Goal: Task Accomplishment & Management: Complete application form

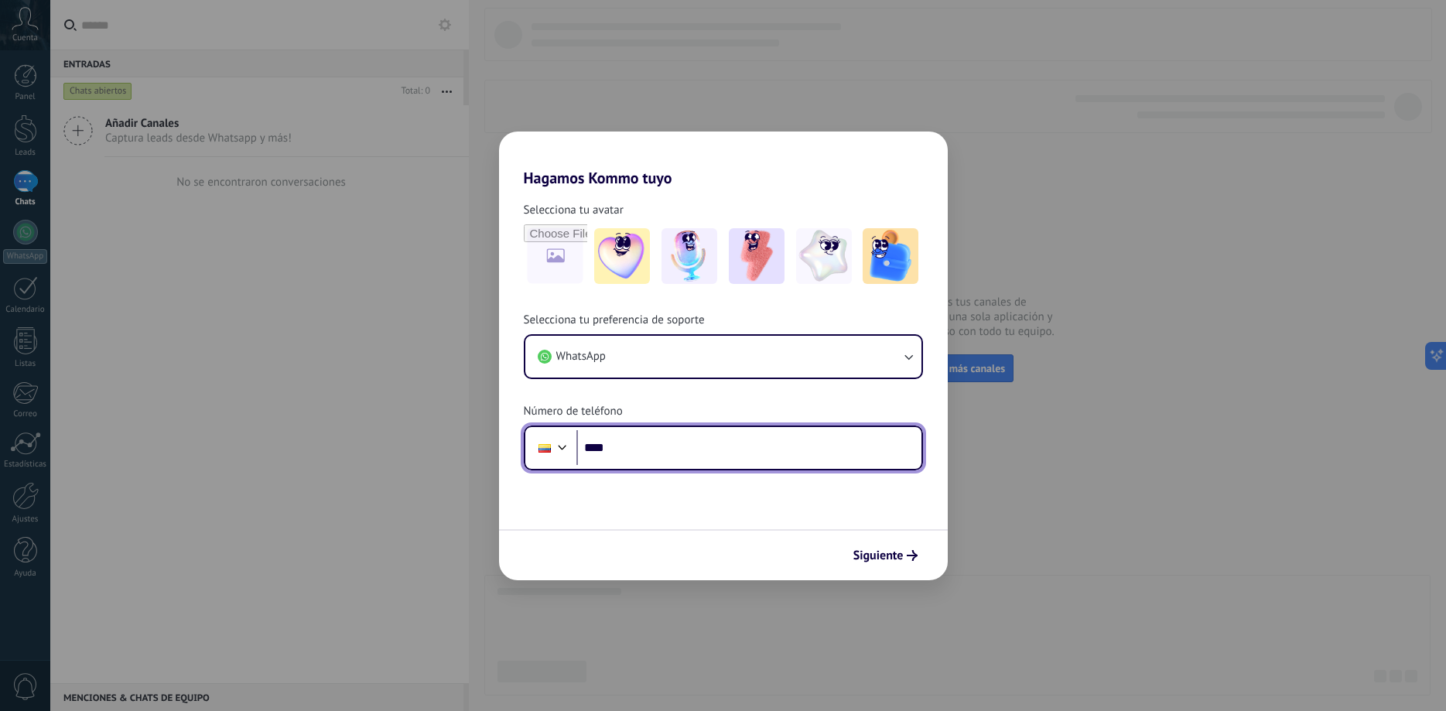
click at [643, 449] on input "****" at bounding box center [748, 448] width 345 height 36
type input "**********"
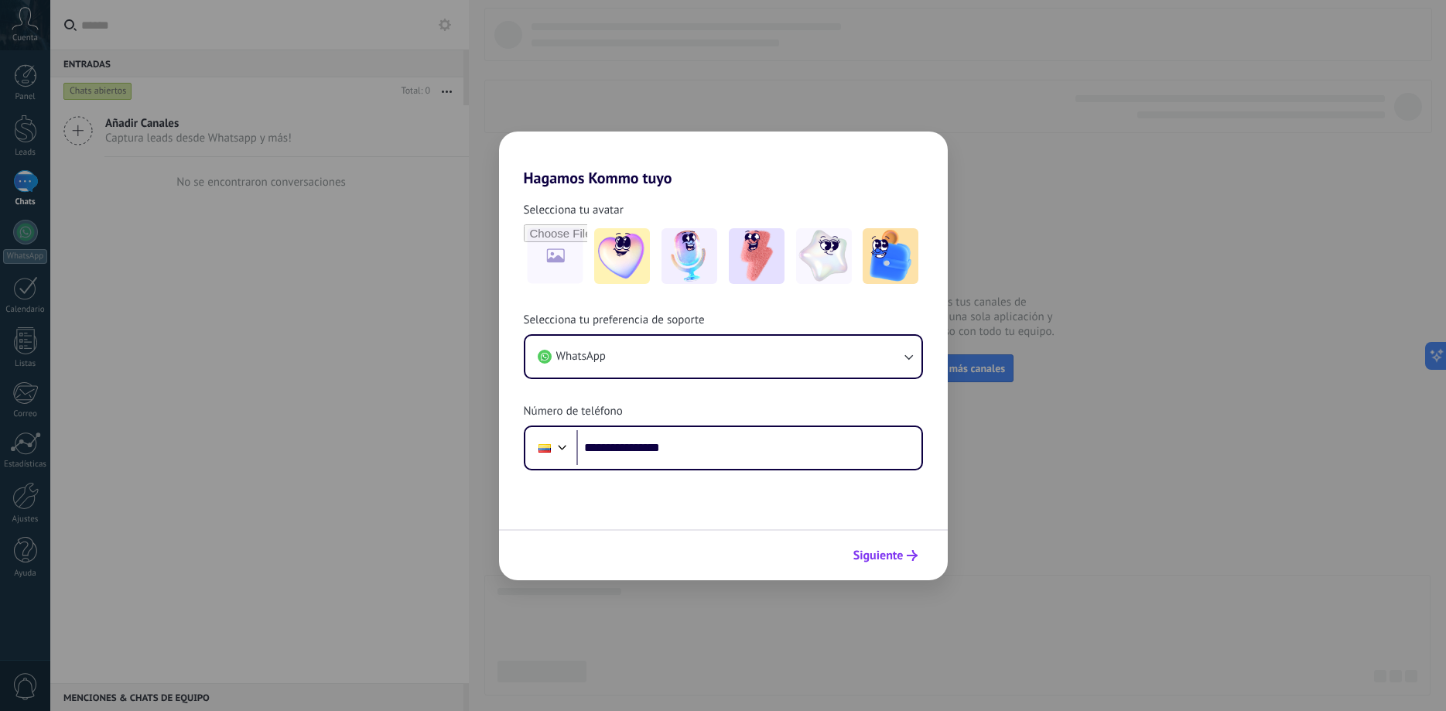
click at [893, 556] on span "Siguiente" at bounding box center [878, 555] width 50 height 11
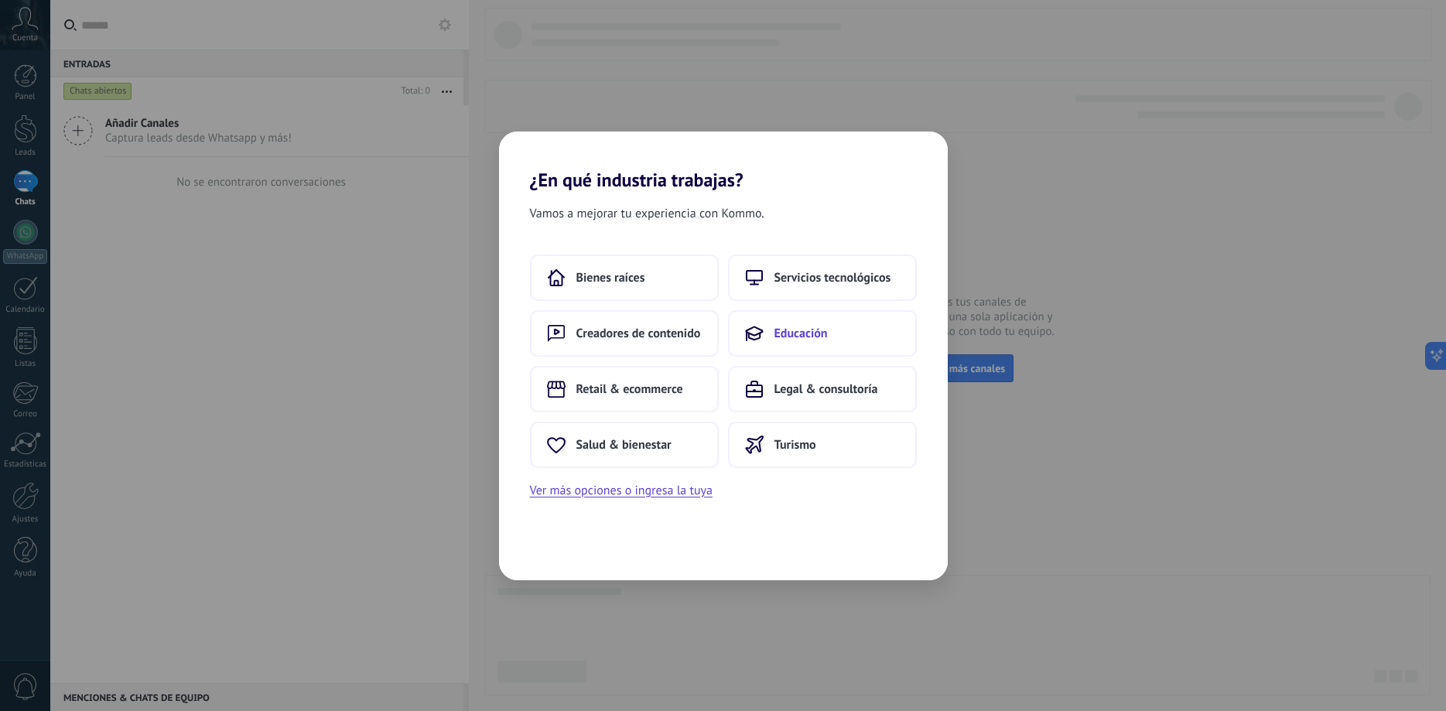
click at [798, 338] on span "Educación" at bounding box center [800, 333] width 53 height 15
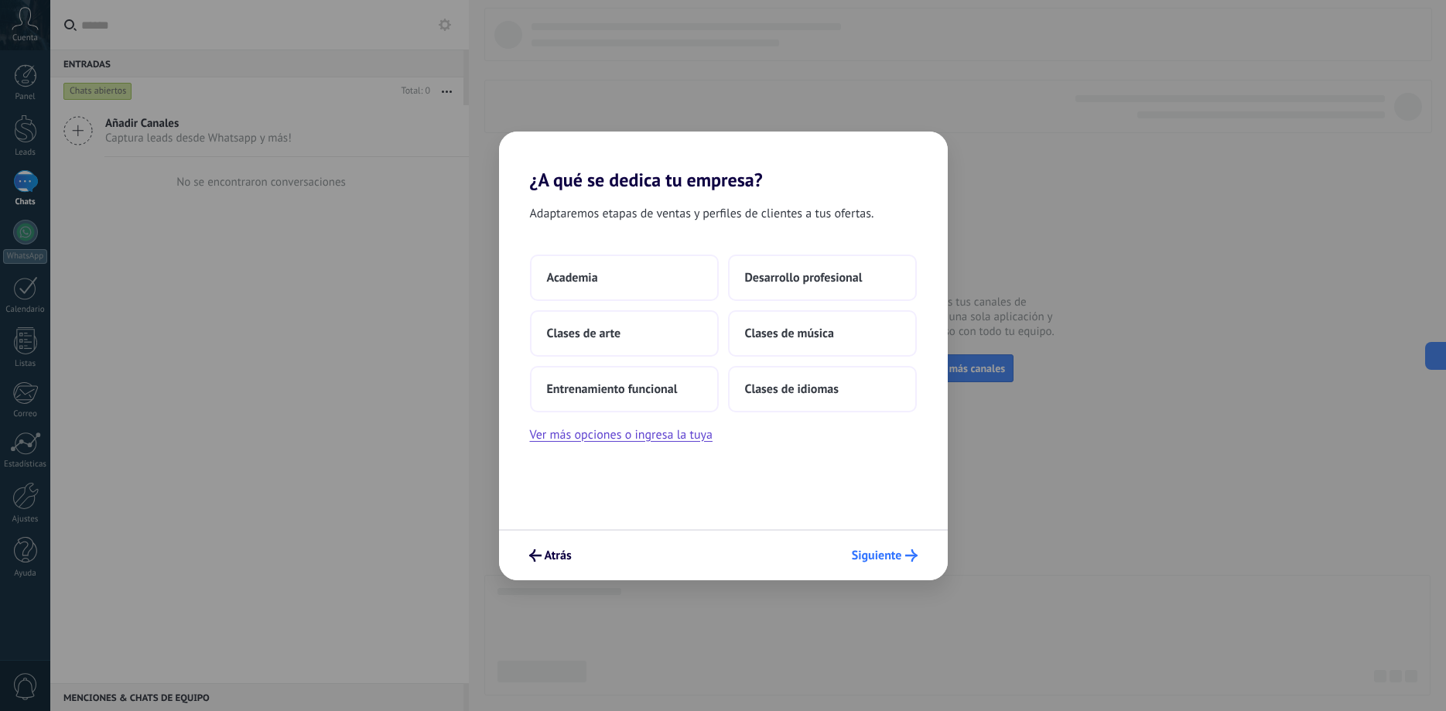
click at [870, 554] on span "Siguiente" at bounding box center [877, 555] width 50 height 11
click at [774, 264] on button "Desarrollo profesional" at bounding box center [822, 277] width 189 height 46
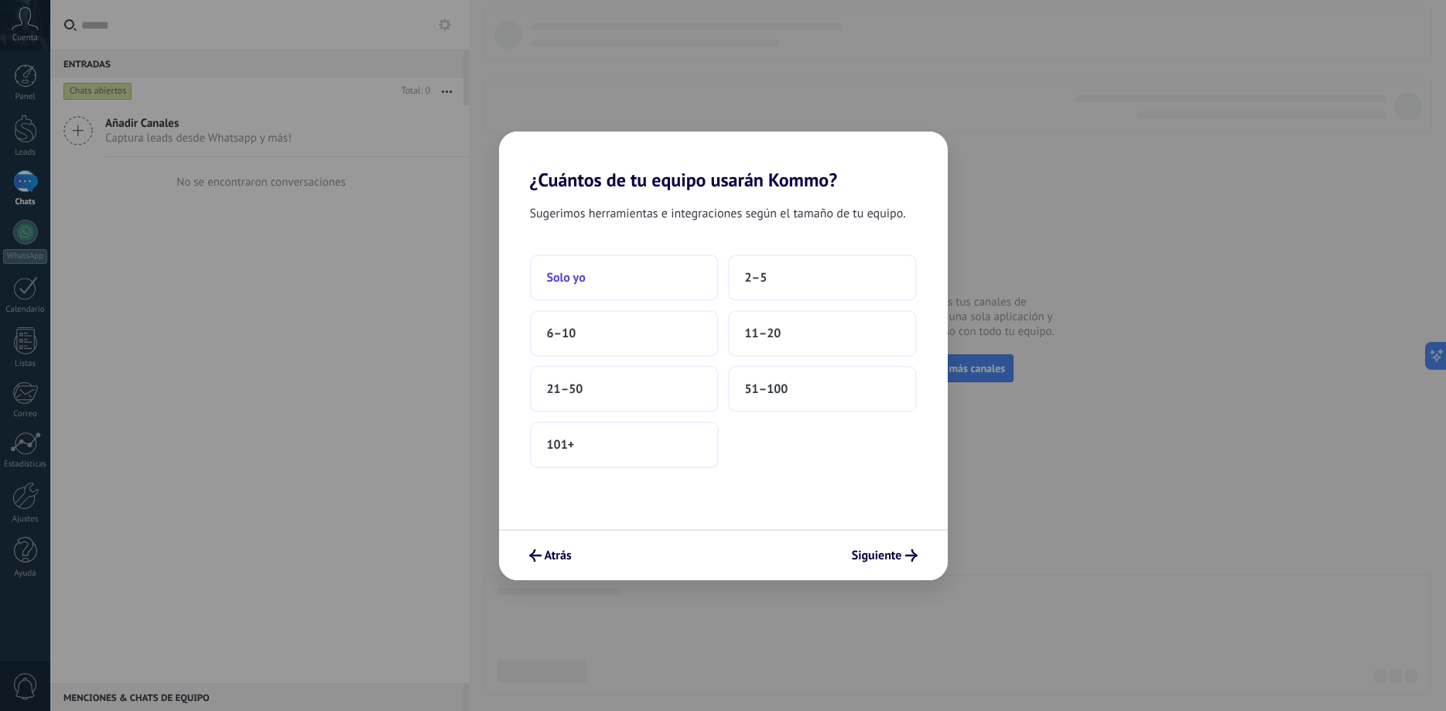
click at [616, 270] on button "Solo yo" at bounding box center [624, 277] width 189 height 46
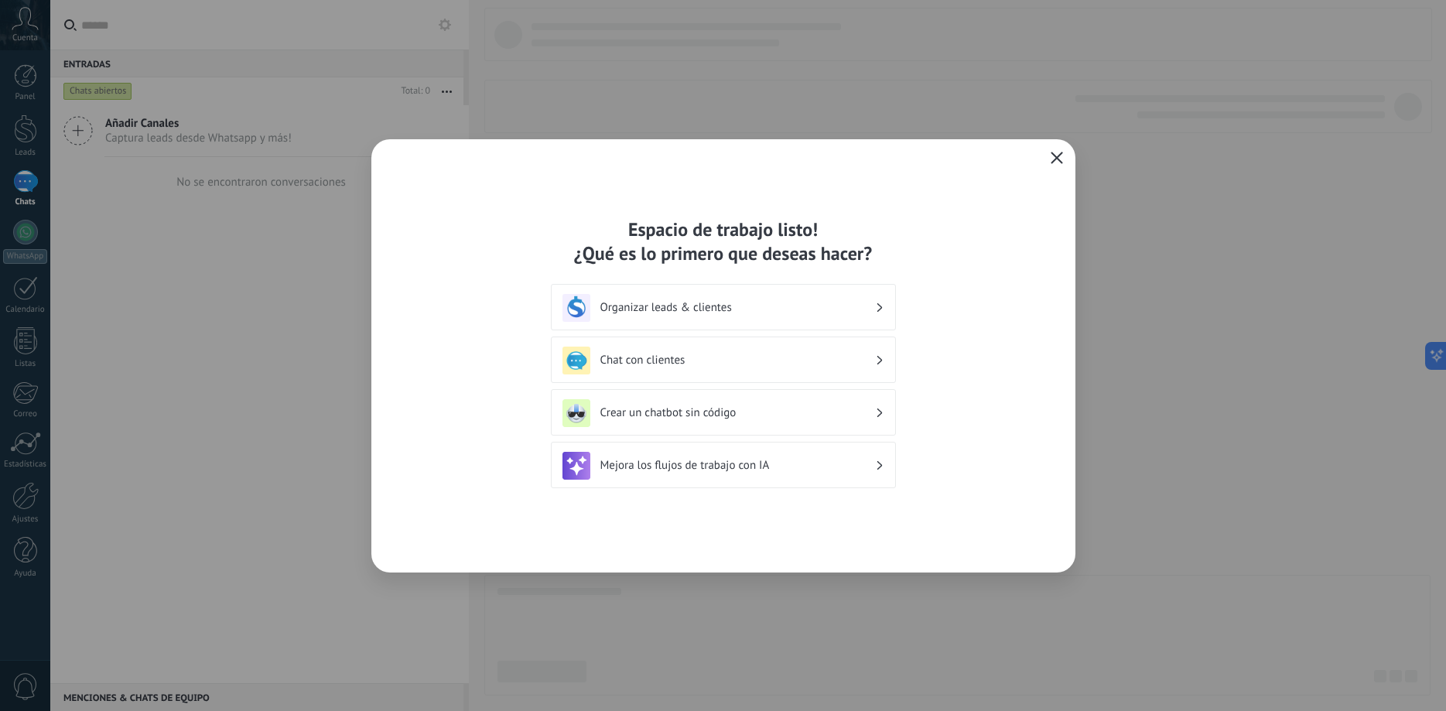
click at [692, 313] on h3 "Organizar leads & clientes" at bounding box center [737, 307] width 275 height 15
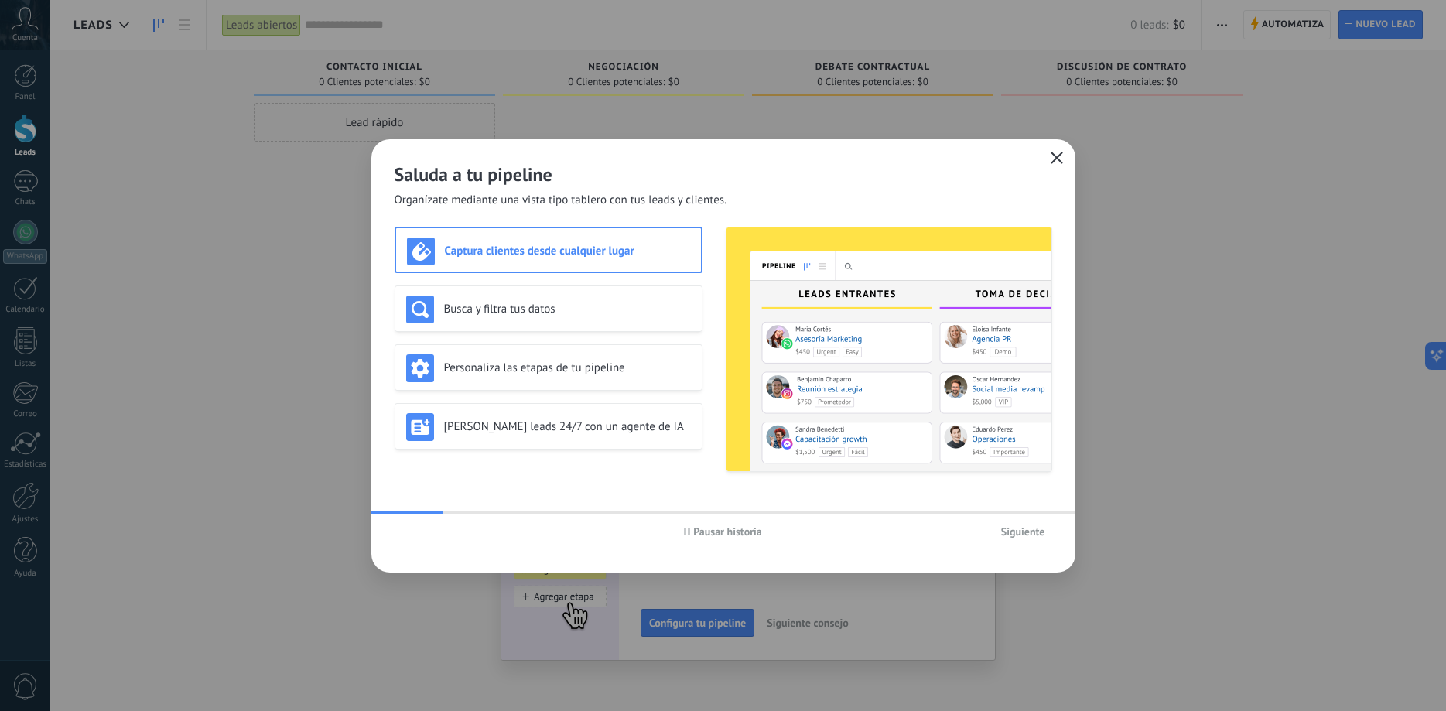
click at [1036, 536] on span "Siguiente" at bounding box center [1023, 531] width 44 height 11
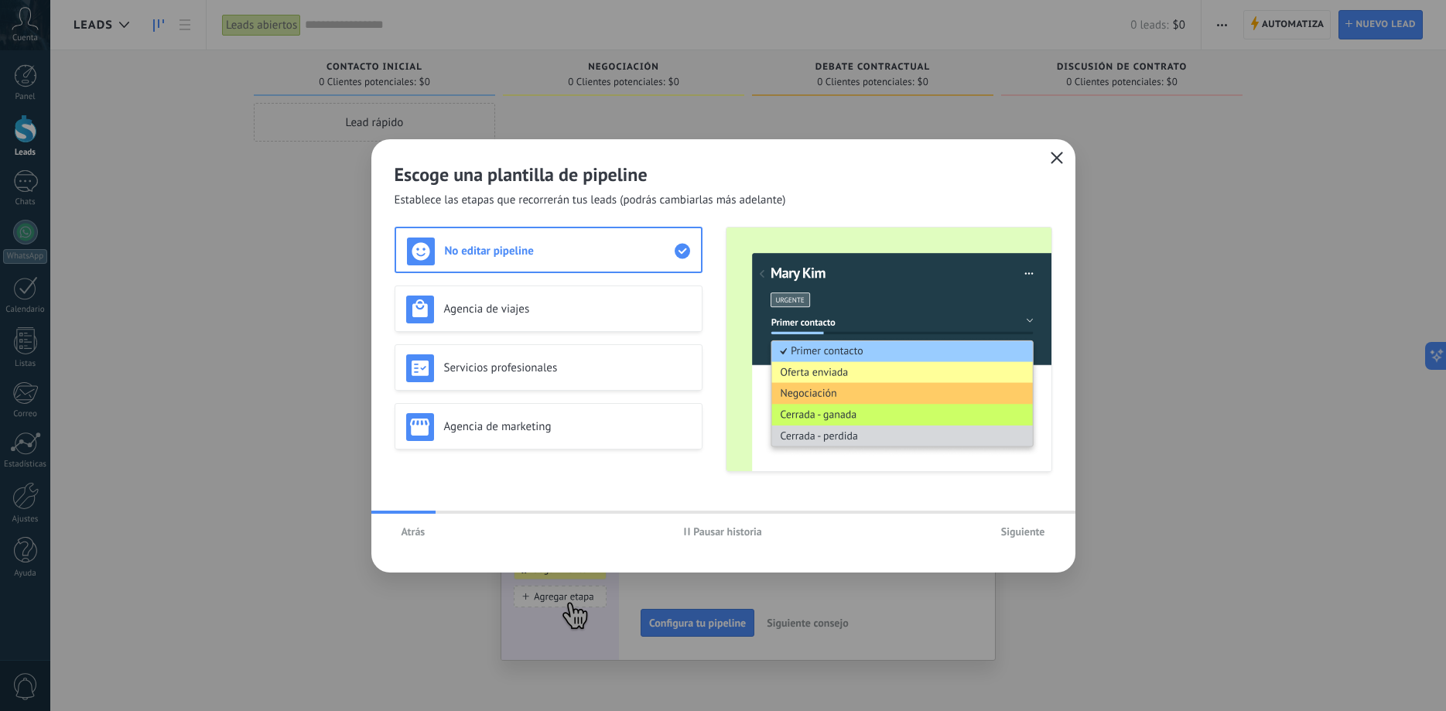
click at [1057, 157] on use "button" at bounding box center [1056, 158] width 12 height 12
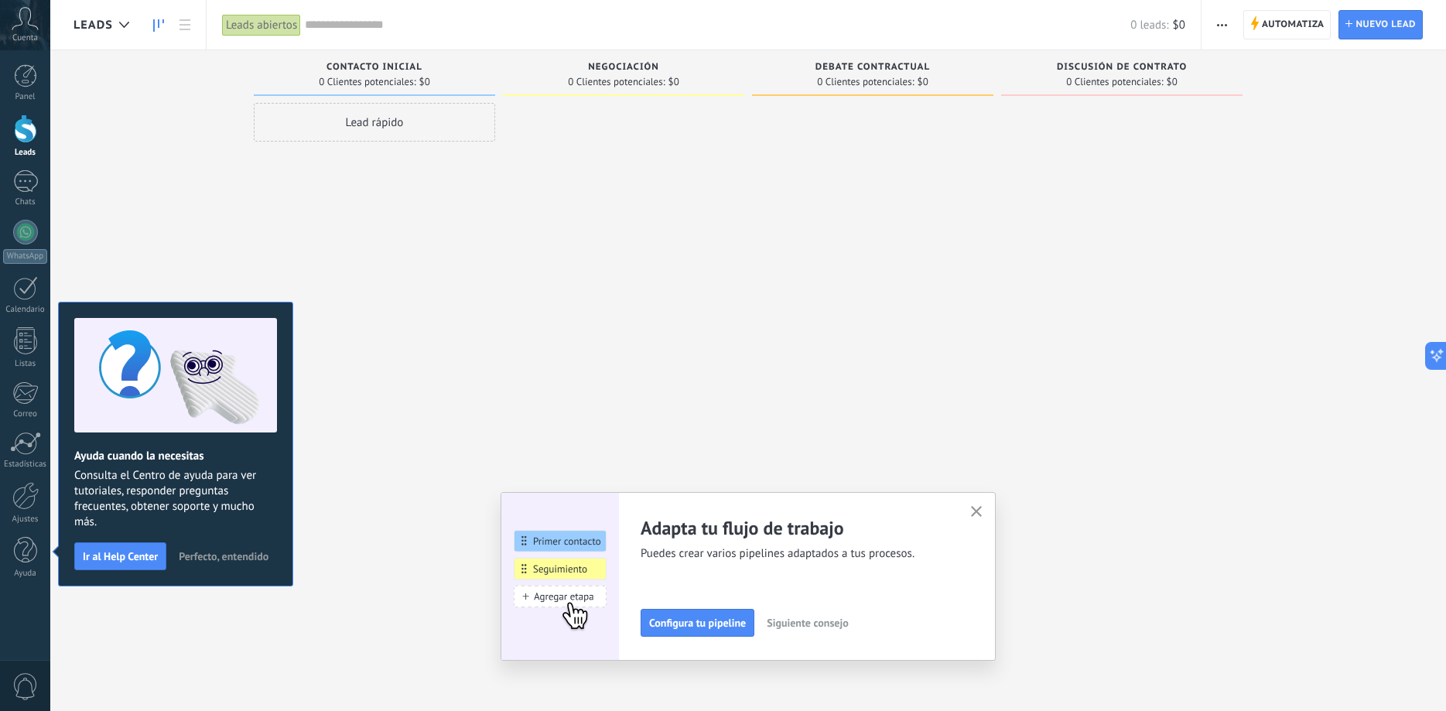
click at [978, 514] on use "button" at bounding box center [977, 512] width 12 height 12
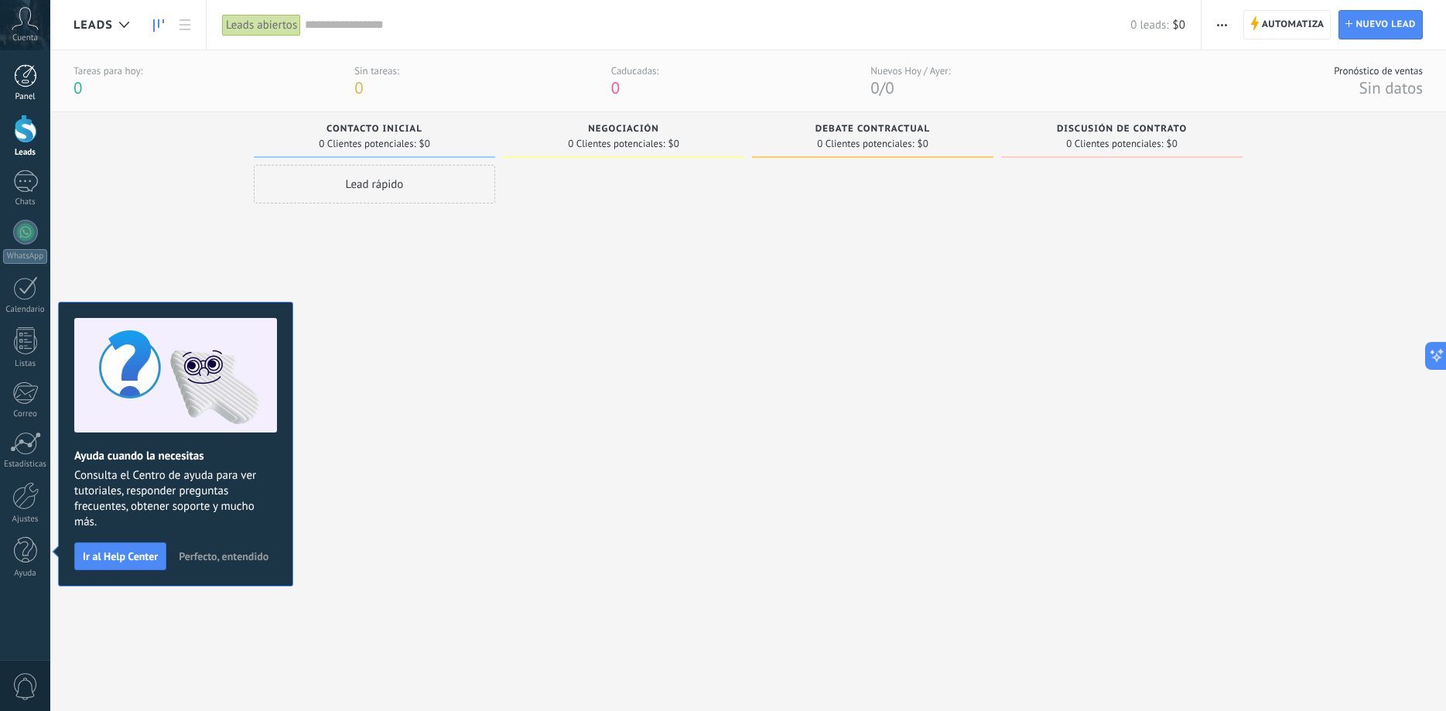
click at [19, 80] on div at bounding box center [25, 75] width 23 height 23
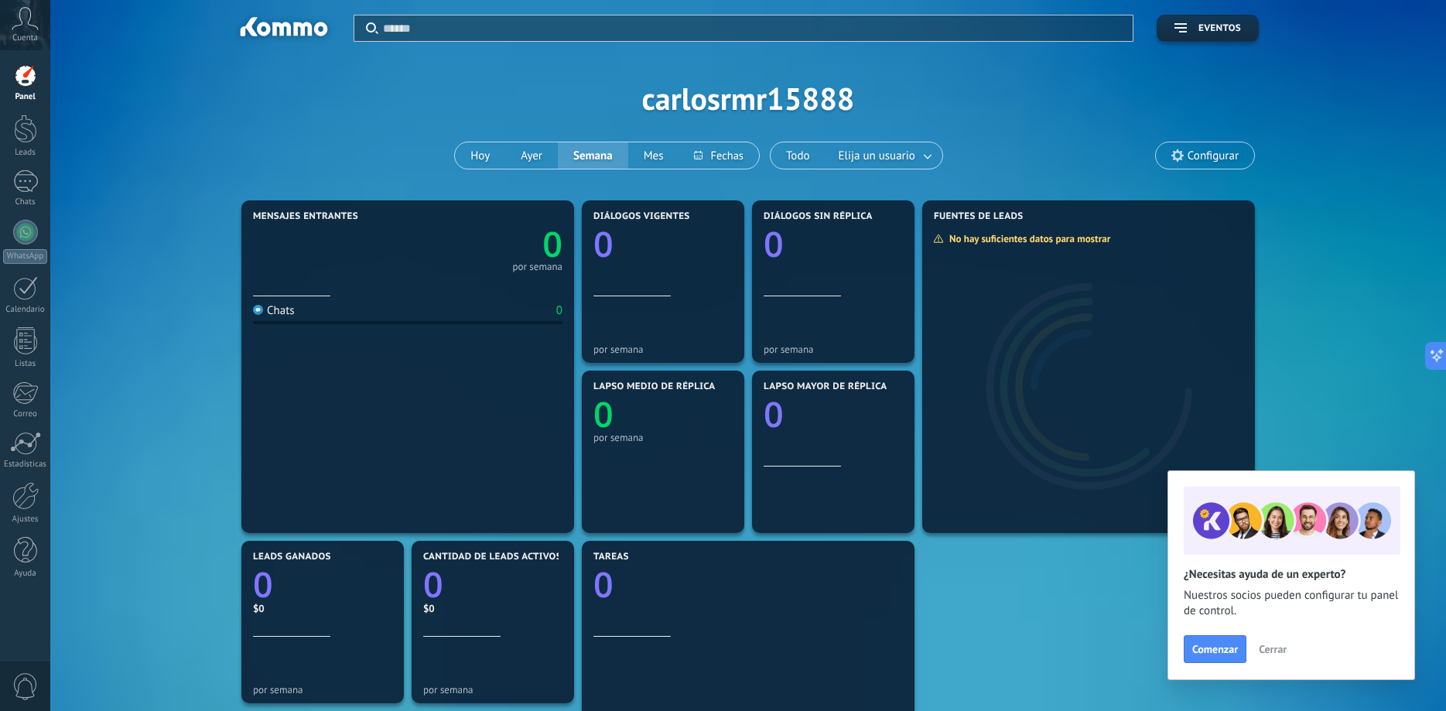
click at [1270, 645] on span "Cerrar" at bounding box center [1272, 649] width 28 height 11
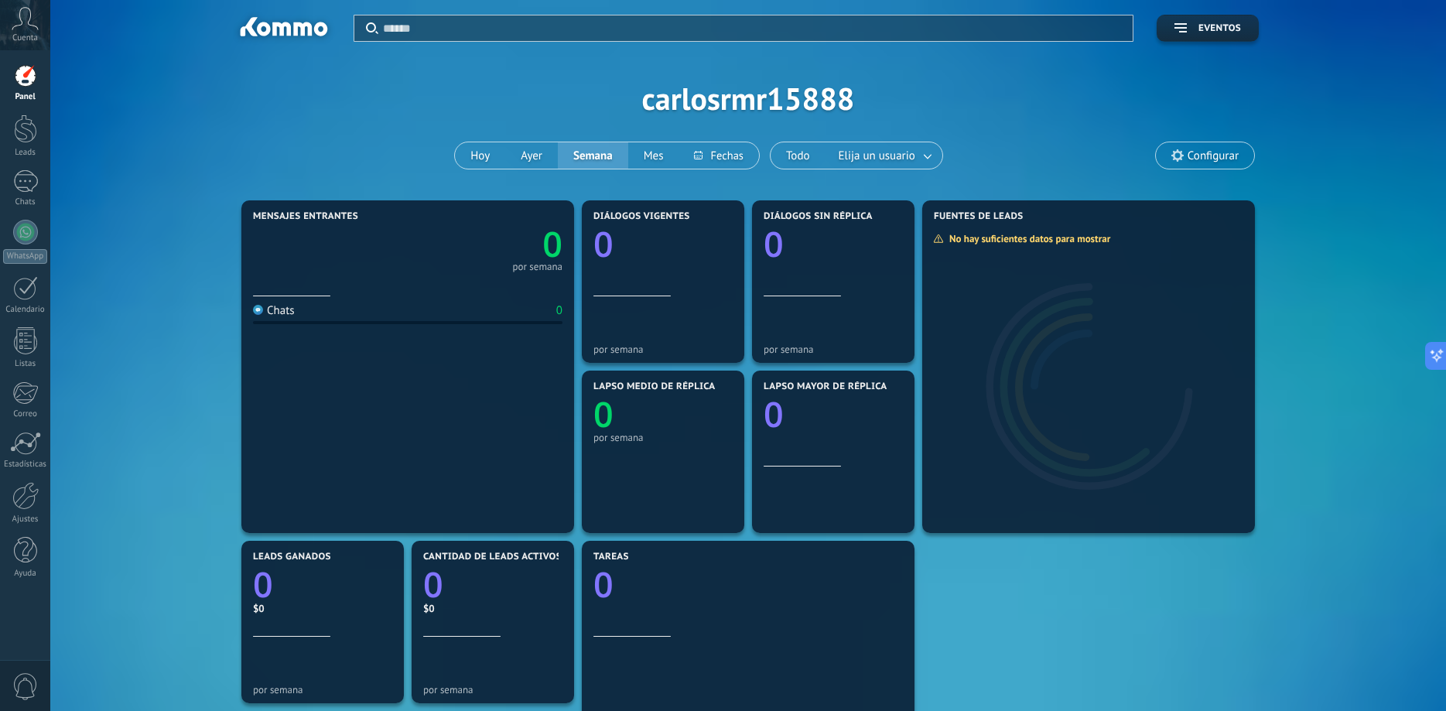
click at [32, 81] on div at bounding box center [25, 75] width 23 height 23
click at [33, 119] on div at bounding box center [25, 128] width 23 height 29
